Goal: Task Accomplishment & Management: Complete application form

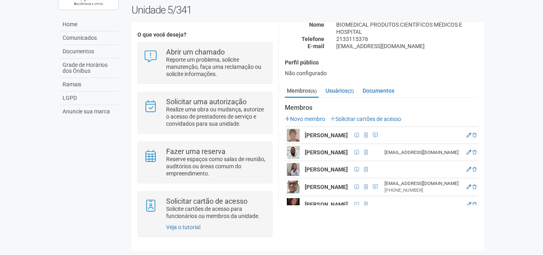
scroll to position [108, 0]
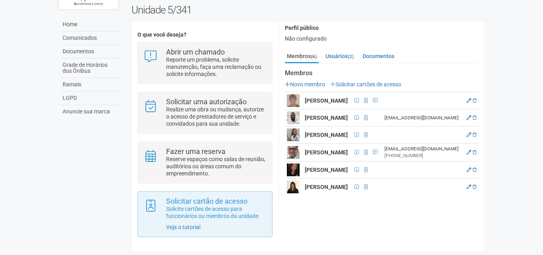
click at [185, 222] on div "Solicitar cartão de acesso Solicite cartões de acesso para funcionários ou memb…" at bounding box center [204, 215] width 135 height 46
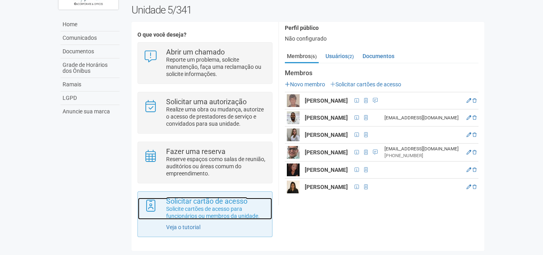
click at [186, 210] on p "Solicite cartões de acesso para funcionários ou membros da unidade." at bounding box center [216, 213] width 100 height 14
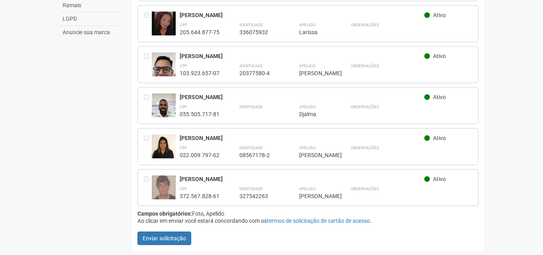
scroll to position [126, 0]
click at [182, 238] on button "Enviar solicitação" at bounding box center [164, 239] width 54 height 14
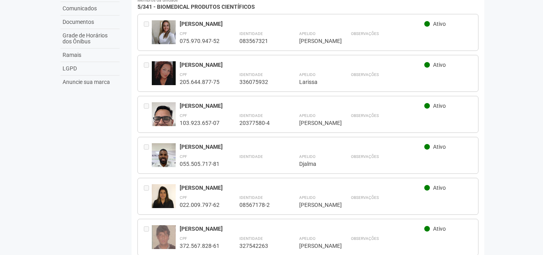
scroll to position [0, 0]
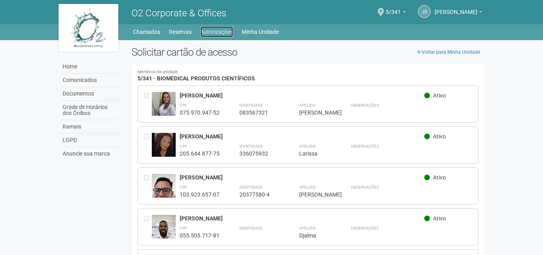
click at [215, 29] on link "Autorizações" at bounding box center [216, 31] width 33 height 11
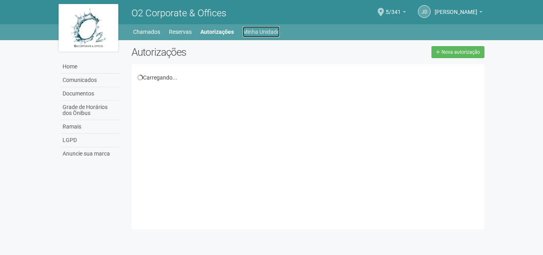
click at [257, 32] on link "Minha Unidade" at bounding box center [261, 31] width 37 height 11
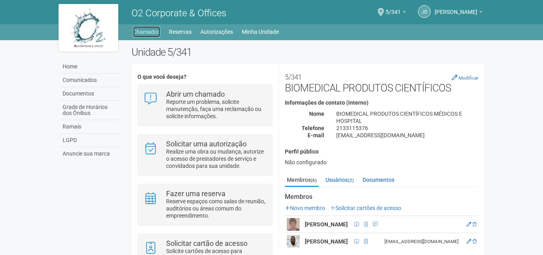
click at [147, 31] on link "Chamados" at bounding box center [146, 31] width 27 height 11
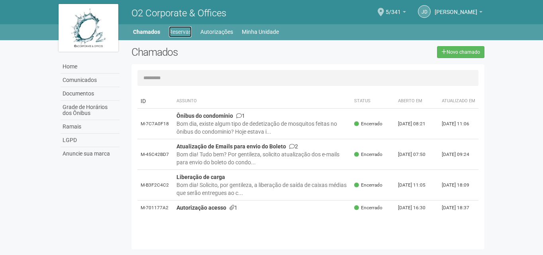
click at [182, 32] on link "Reservas" at bounding box center [180, 31] width 23 height 11
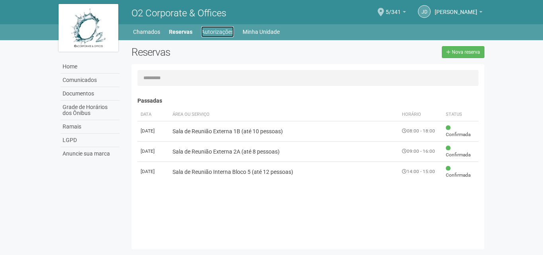
click at [211, 32] on link "Autorizações" at bounding box center [217, 31] width 33 height 11
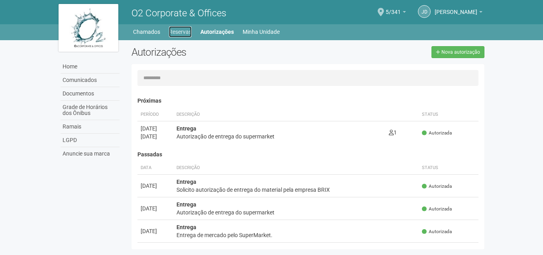
click at [172, 31] on link "Reservas" at bounding box center [180, 31] width 23 height 11
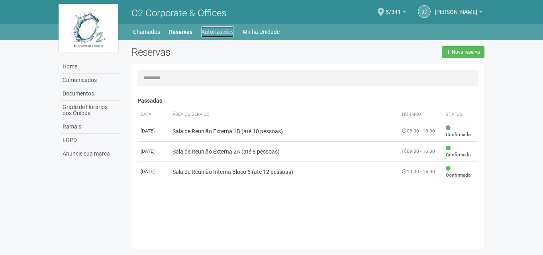
click at [211, 32] on link "Autorizações" at bounding box center [217, 31] width 33 height 11
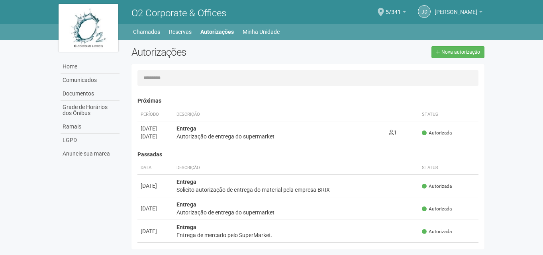
click at [436, 14] on span "[PERSON_NAME]" at bounding box center [456, 8] width 43 height 14
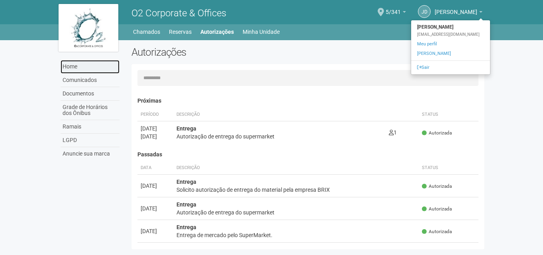
click at [74, 69] on link "Home" at bounding box center [90, 67] width 59 height 14
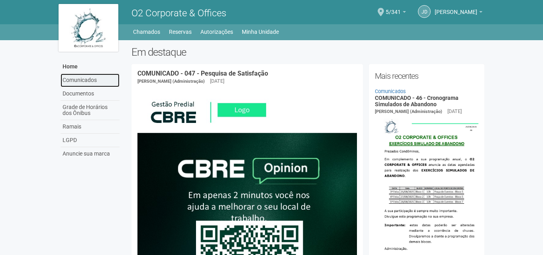
click at [87, 81] on link "Comunicados" at bounding box center [90, 81] width 59 height 14
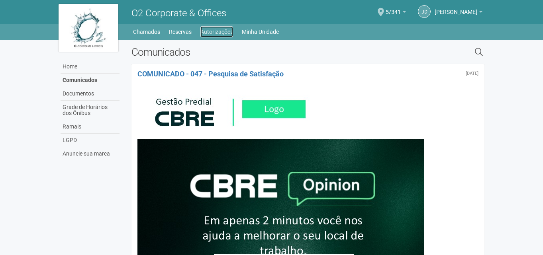
click at [207, 33] on link "Autorizações" at bounding box center [216, 31] width 33 height 11
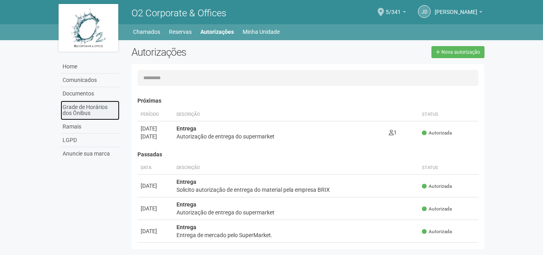
click at [88, 114] on link "Grade de Horários dos Ônibus" at bounding box center [90, 111] width 59 height 20
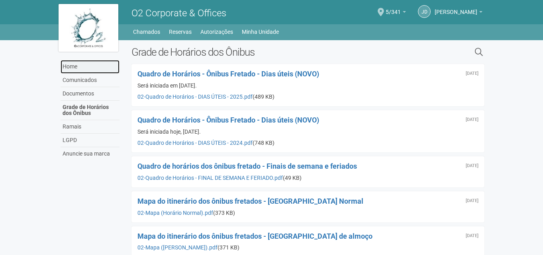
click at [96, 62] on link "Home" at bounding box center [90, 67] width 59 height 14
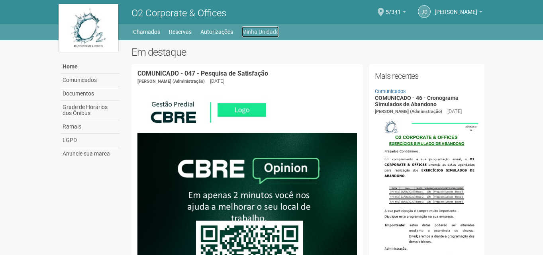
click at [255, 31] on link "Minha Unidade" at bounding box center [260, 31] width 37 height 11
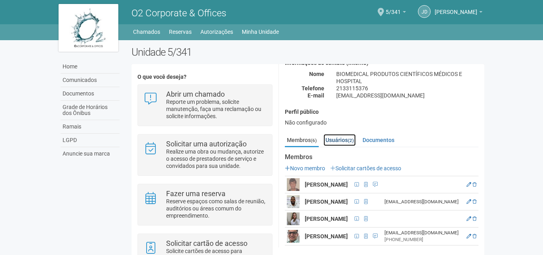
click at [334, 142] on link "Usuários (2)" at bounding box center [340, 140] width 32 height 12
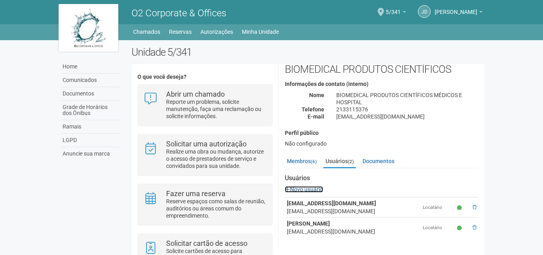
click at [307, 187] on link "Novo usuário" at bounding box center [304, 189] width 38 height 6
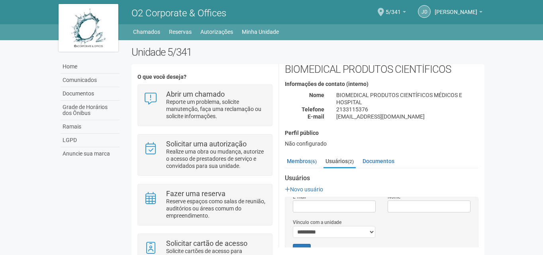
scroll to position [0, 0]
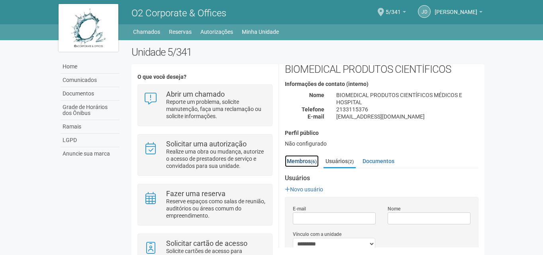
click at [306, 160] on link "Membros (6)" at bounding box center [302, 161] width 34 height 12
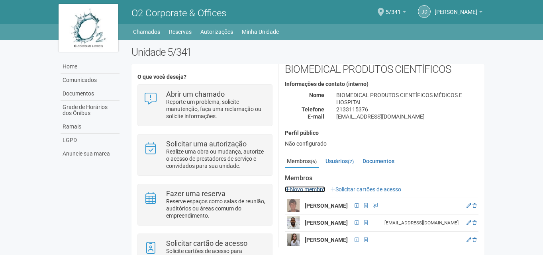
click at [315, 188] on link "Novo membro" at bounding box center [305, 189] width 40 height 6
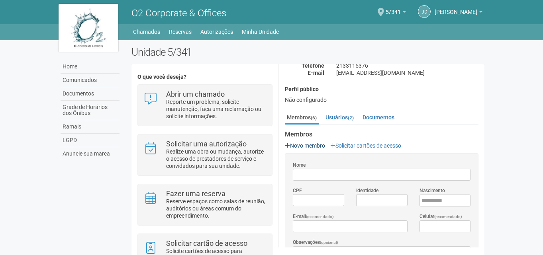
scroll to position [98, 0]
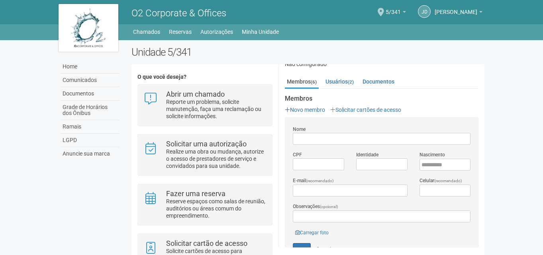
click at [320, 140] on input "Nome" at bounding box center [382, 139] width 178 height 12
type input "*"
type input "**********"
click at [337, 169] on input "*********" at bounding box center [318, 165] width 51 height 12
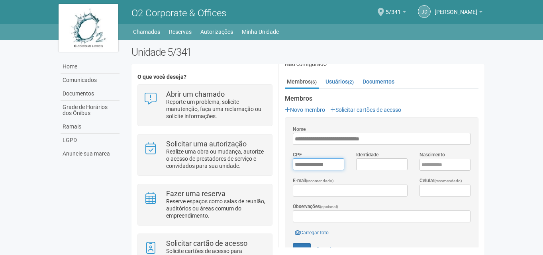
type input "**********"
click at [396, 167] on input "Identidade" at bounding box center [381, 165] width 51 height 12
click at [424, 165] on input "****" at bounding box center [445, 165] width 51 height 12
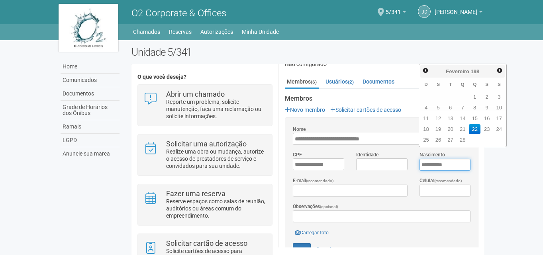
type input "**********"
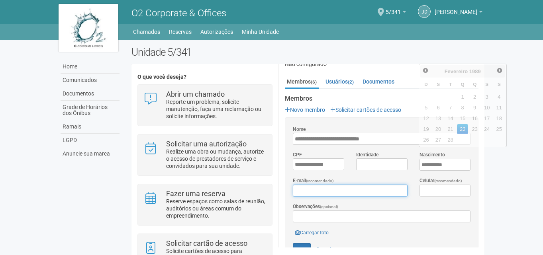
click at [356, 185] on input "E-mail (recomendado)" at bounding box center [350, 191] width 114 height 12
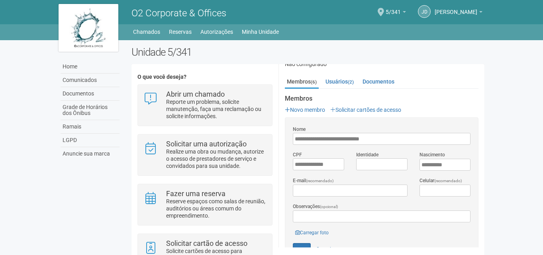
click at [501, 182] on body "Aguarde... O2 Corporate & Offices Jd Josimar da Silva Francisco Josimar da Silv…" at bounding box center [271, 127] width 543 height 255
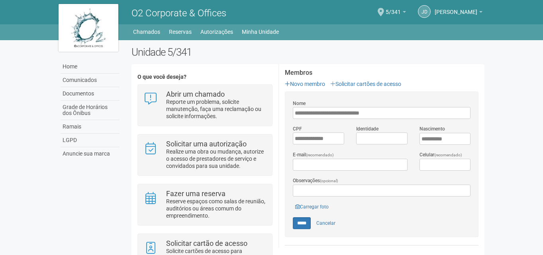
scroll to position [138, 0]
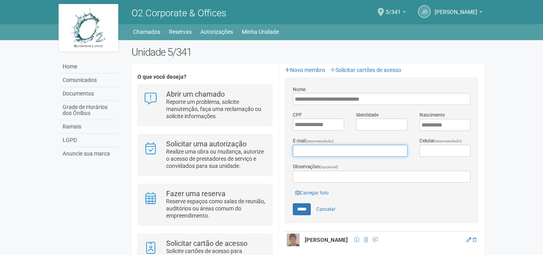
click at [334, 147] on input "E-mail (recomendado)" at bounding box center [350, 151] width 114 height 12
type input "*"
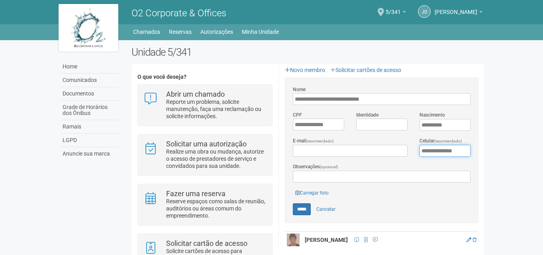
type input "**********"
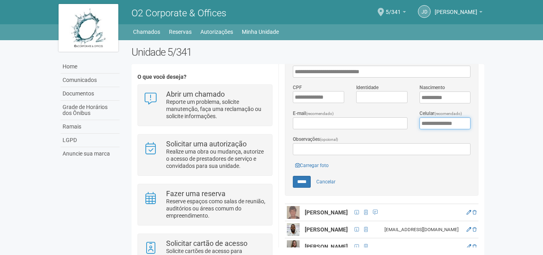
scroll to position [178, 0]
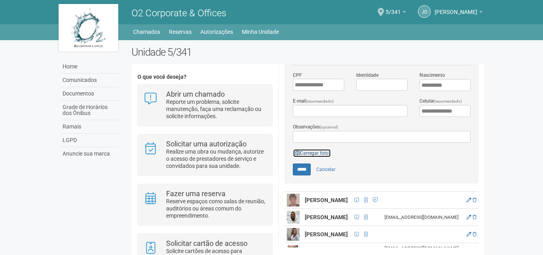
click at [313, 149] on link "Carregar foto" at bounding box center [312, 153] width 38 height 9
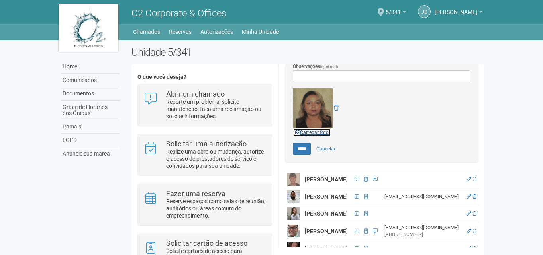
scroll to position [239, 0]
click at [302, 145] on input "*****" at bounding box center [302, 149] width 18 height 12
type input "*****"
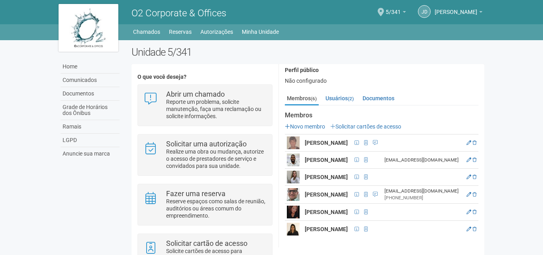
scroll to position [108, 0]
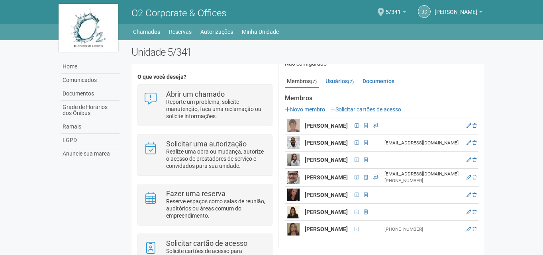
scroll to position [40, 0]
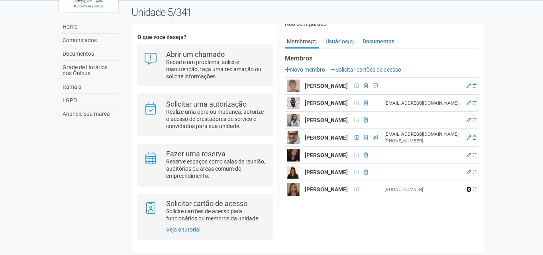
click at [471, 187] on icon at bounding box center [469, 189] width 5 height 5
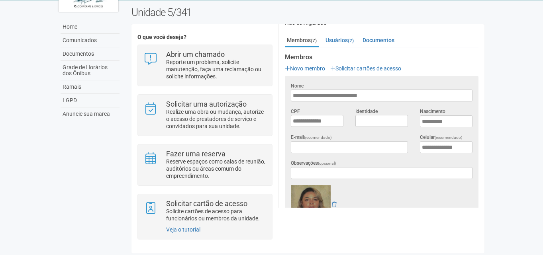
scroll to position [86, 0]
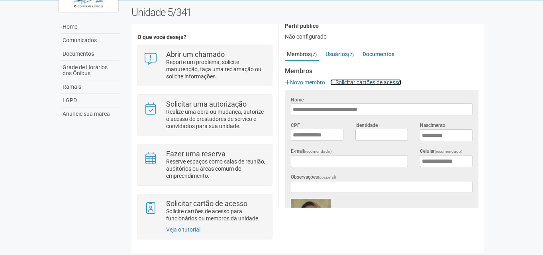
click at [381, 82] on link "Solicitar cartões de acesso" at bounding box center [365, 82] width 71 height 6
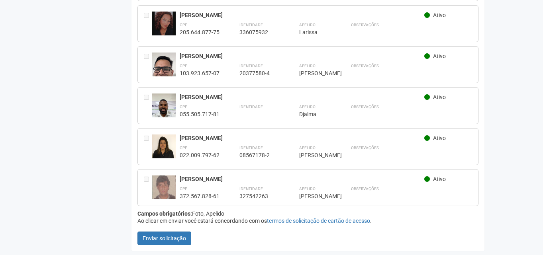
scroll to position [172, 0]
click at [159, 241] on button "Enviar solicitação" at bounding box center [164, 239] width 54 height 14
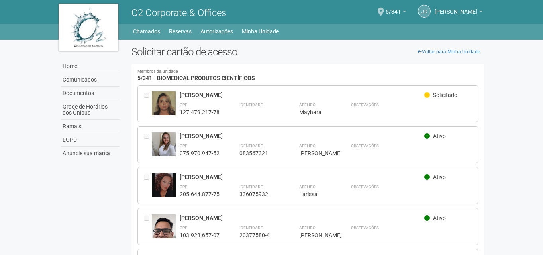
scroll to position [0, 0]
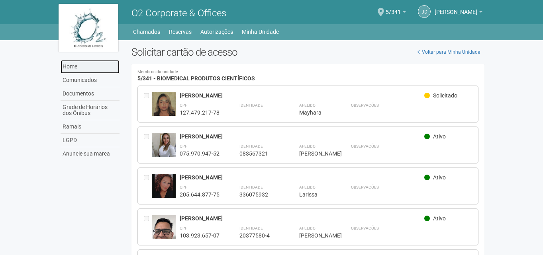
click at [63, 67] on link "Home" at bounding box center [90, 67] width 59 height 14
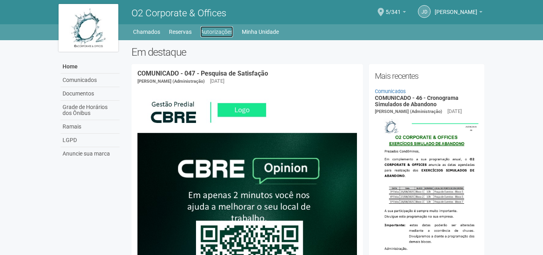
click at [223, 33] on link "Autorizações" at bounding box center [216, 31] width 33 height 11
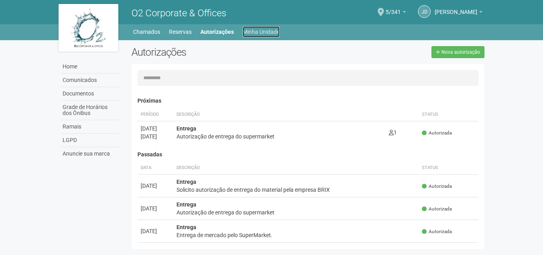
click at [269, 28] on link "Minha Unidade" at bounding box center [261, 31] width 37 height 11
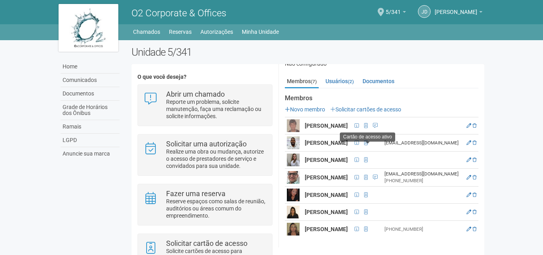
scroll to position [126, 0]
click at [471, 227] on icon at bounding box center [469, 229] width 5 height 5
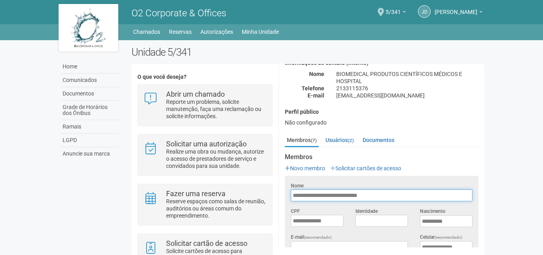
scroll to position [159, 0]
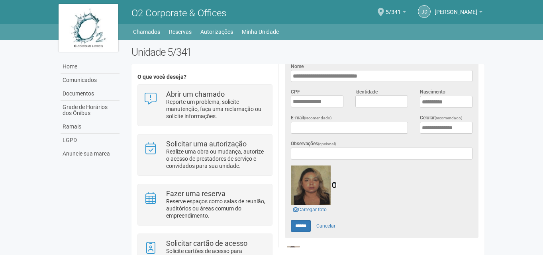
click at [333, 184] on icon at bounding box center [334, 185] width 5 height 6
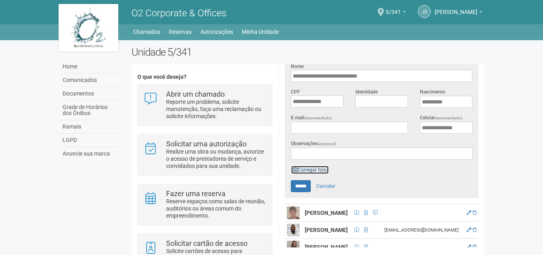
click at [319, 168] on link "Carregar foto" at bounding box center [310, 170] width 38 height 9
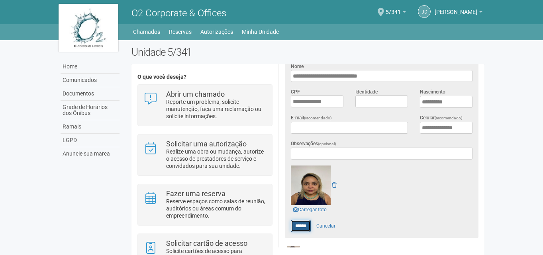
click at [302, 226] on input "******" at bounding box center [301, 226] width 20 height 12
type input "******"
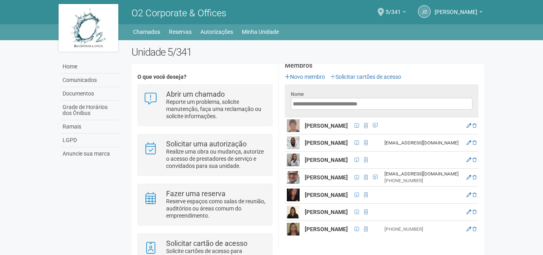
scroll to position [126, 0]
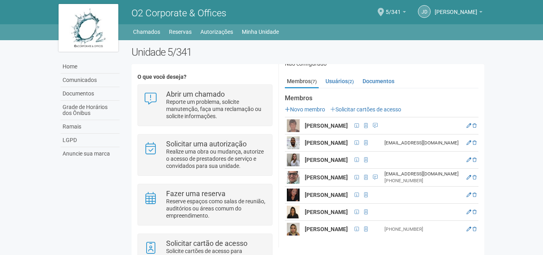
scroll to position [126, 0]
click at [471, 227] on icon at bounding box center [469, 229] width 5 height 5
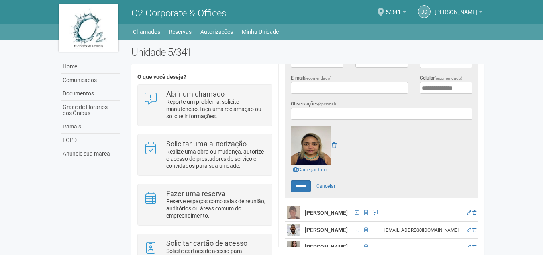
scroll to position [0, 0]
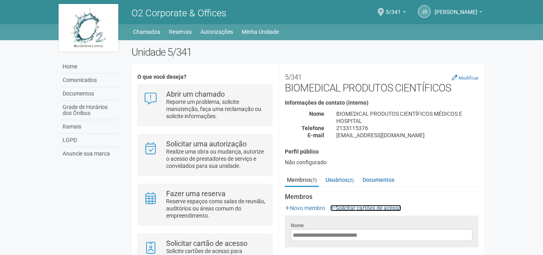
click at [390, 207] on link "Solicitar cartões de acesso" at bounding box center [365, 208] width 71 height 6
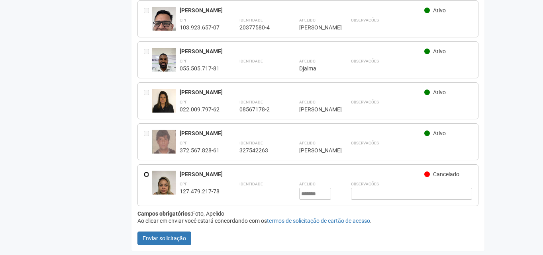
scroll to position [172, 0]
click at [160, 236] on button "Enviar solicitação" at bounding box center [164, 239] width 54 height 14
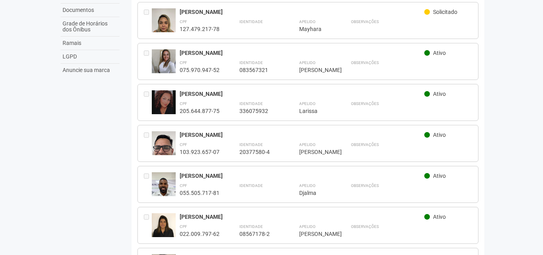
scroll to position [0, 0]
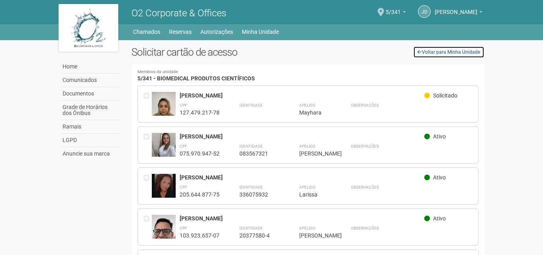
click at [435, 53] on link "Voltar para Minha Unidade" at bounding box center [448, 52] width 71 height 12
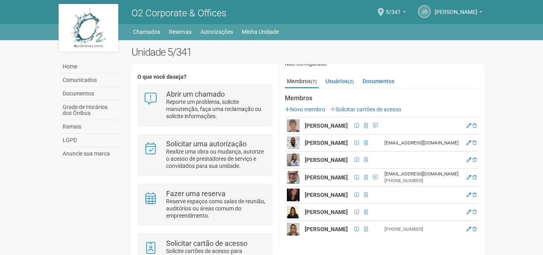
scroll to position [126, 0]
click at [471, 227] on icon at bounding box center [469, 229] width 5 height 5
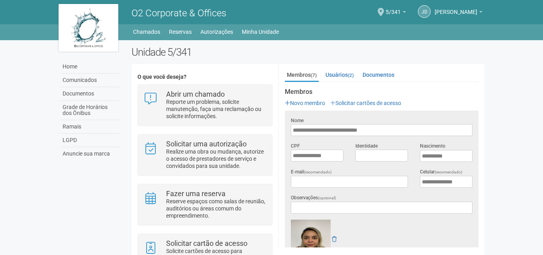
scroll to position [86, 0]
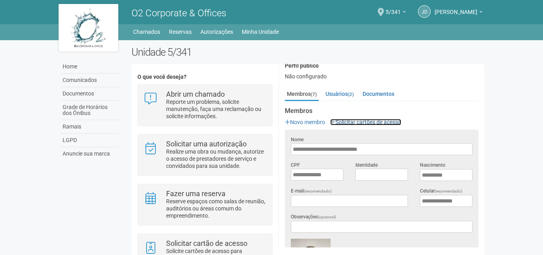
click at [357, 122] on link "Solicitar cartões de acesso" at bounding box center [365, 122] width 71 height 6
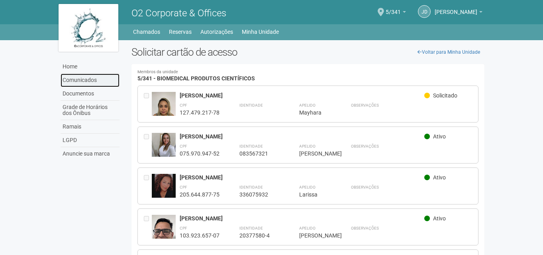
click at [78, 80] on link "Comunicados" at bounding box center [90, 81] width 59 height 14
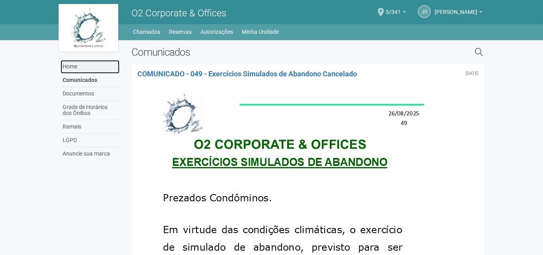
click at [77, 68] on link "Home" at bounding box center [90, 67] width 59 height 14
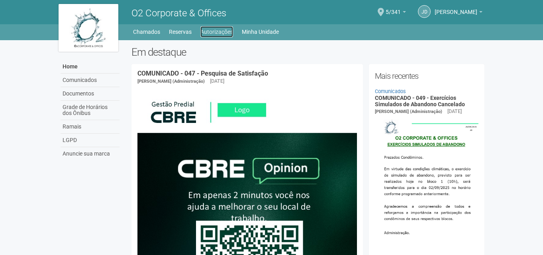
click at [225, 30] on link "Autorizações" at bounding box center [216, 31] width 33 height 11
